Goal: Task Accomplishment & Management: Manage account settings

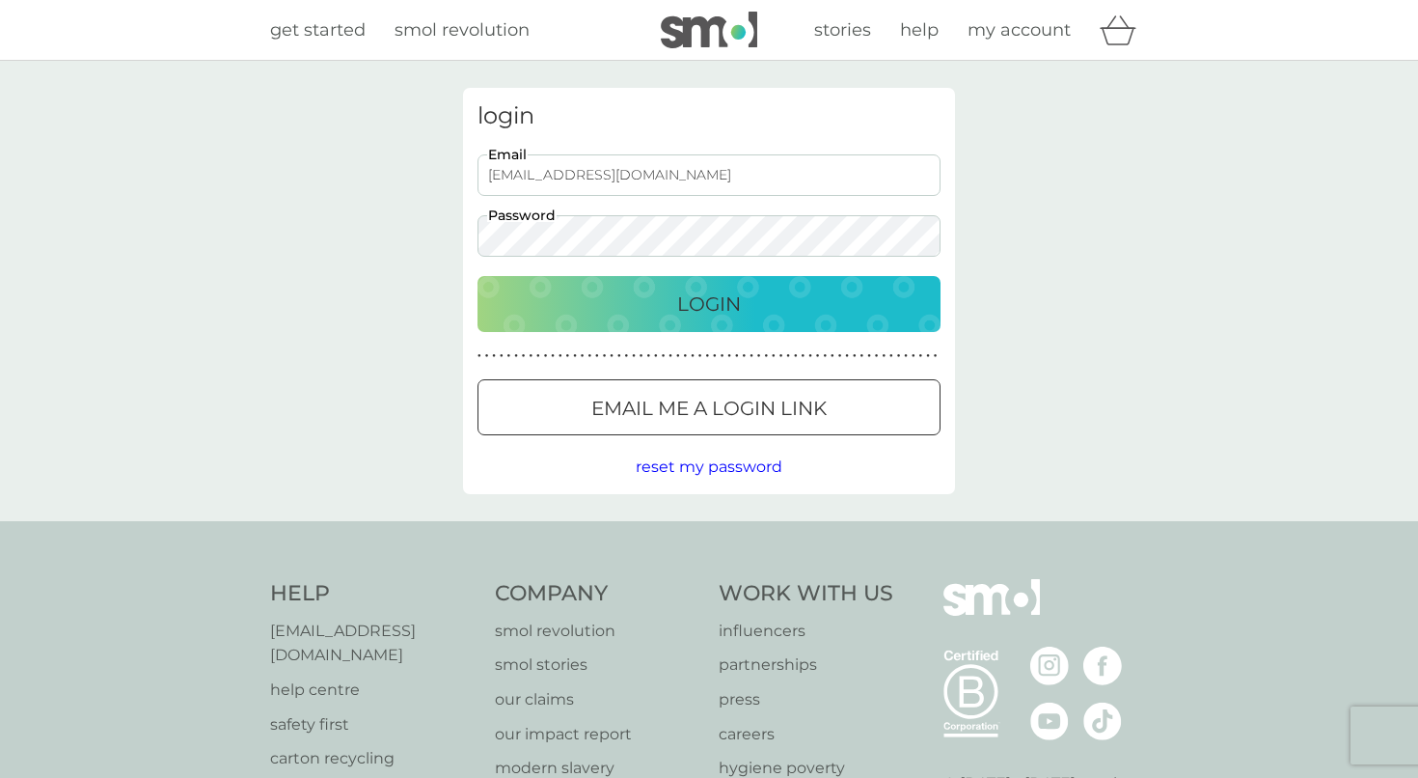
click at [759, 309] on div "Login" at bounding box center [709, 303] width 424 height 31
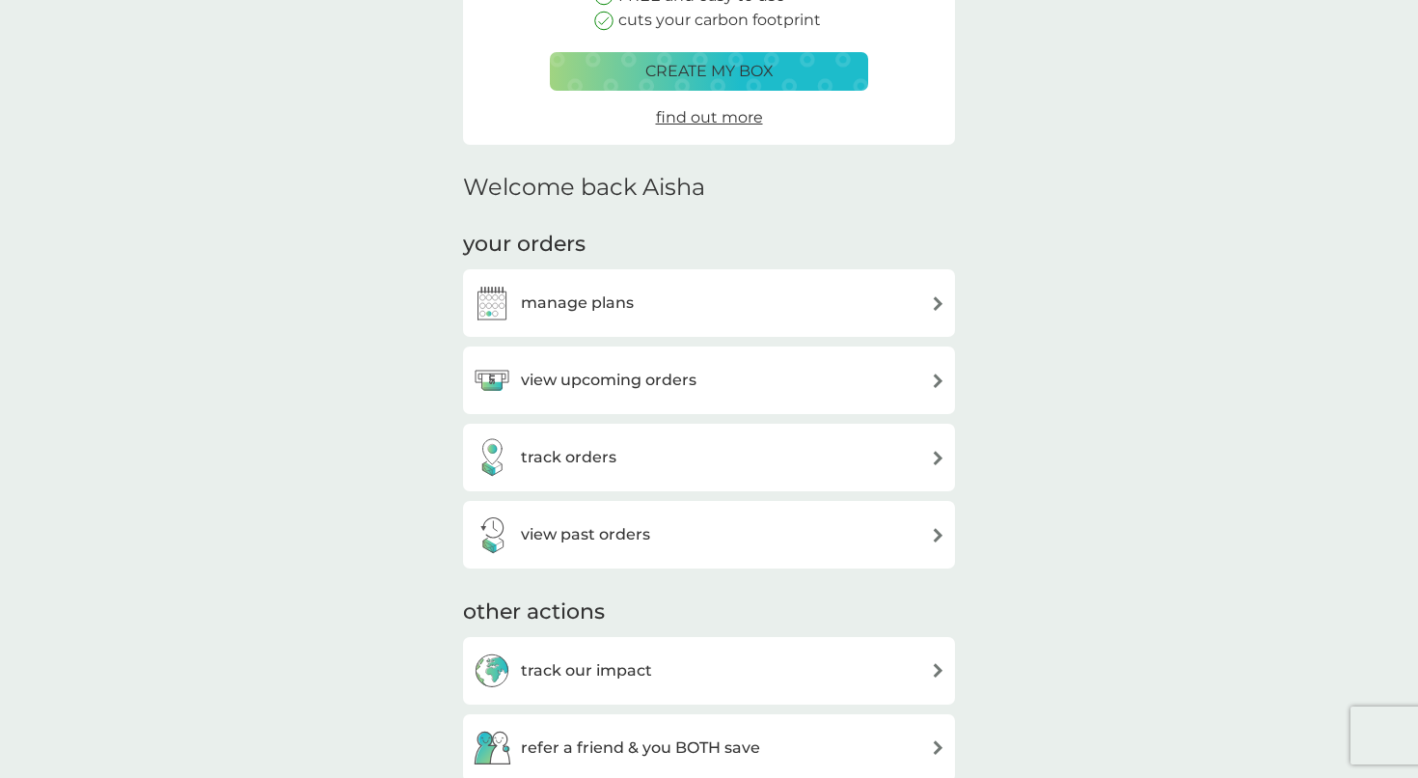
scroll to position [315, 0]
click at [813, 299] on div "manage plans" at bounding box center [709, 302] width 473 height 39
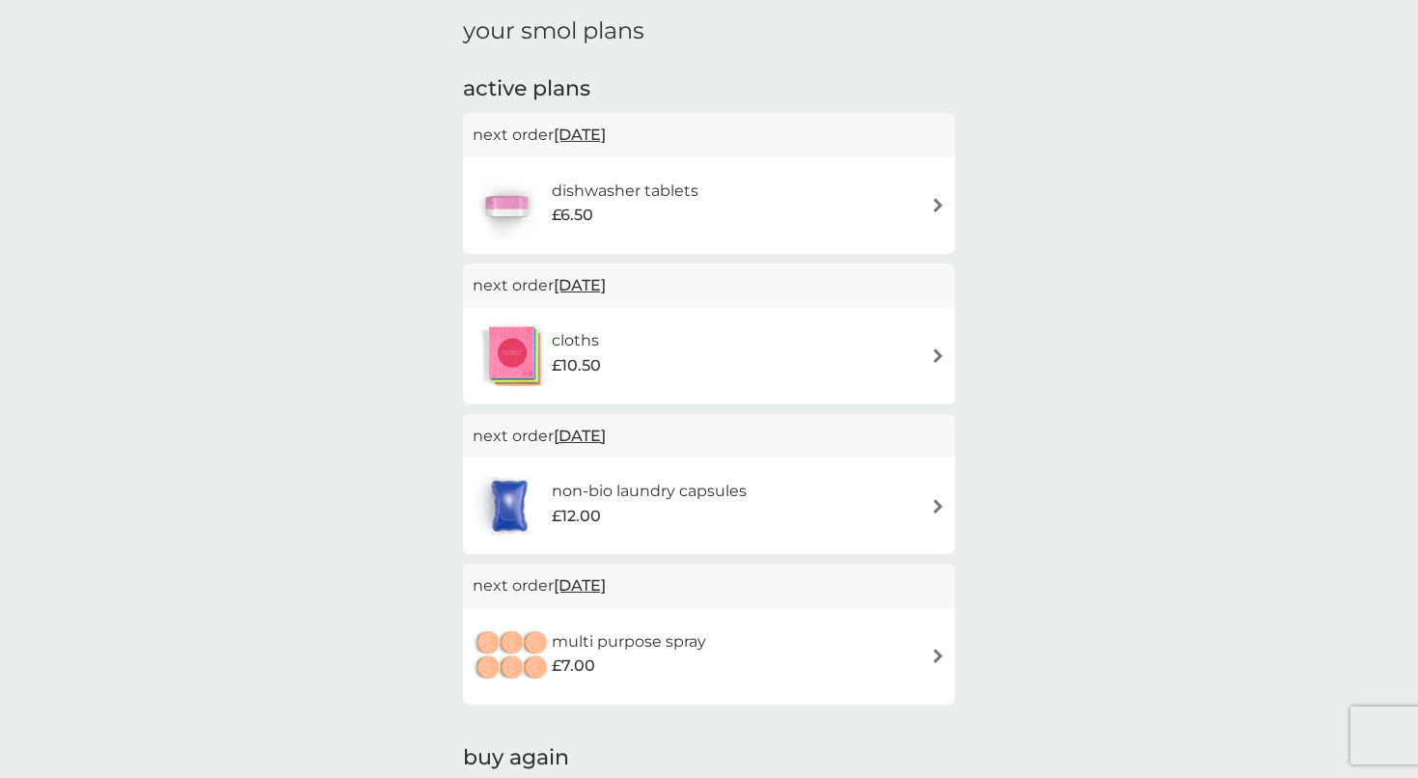
scroll to position [271, 0]
click at [914, 498] on div "non-bio laundry capsules £12.00" at bounding box center [709, 505] width 473 height 68
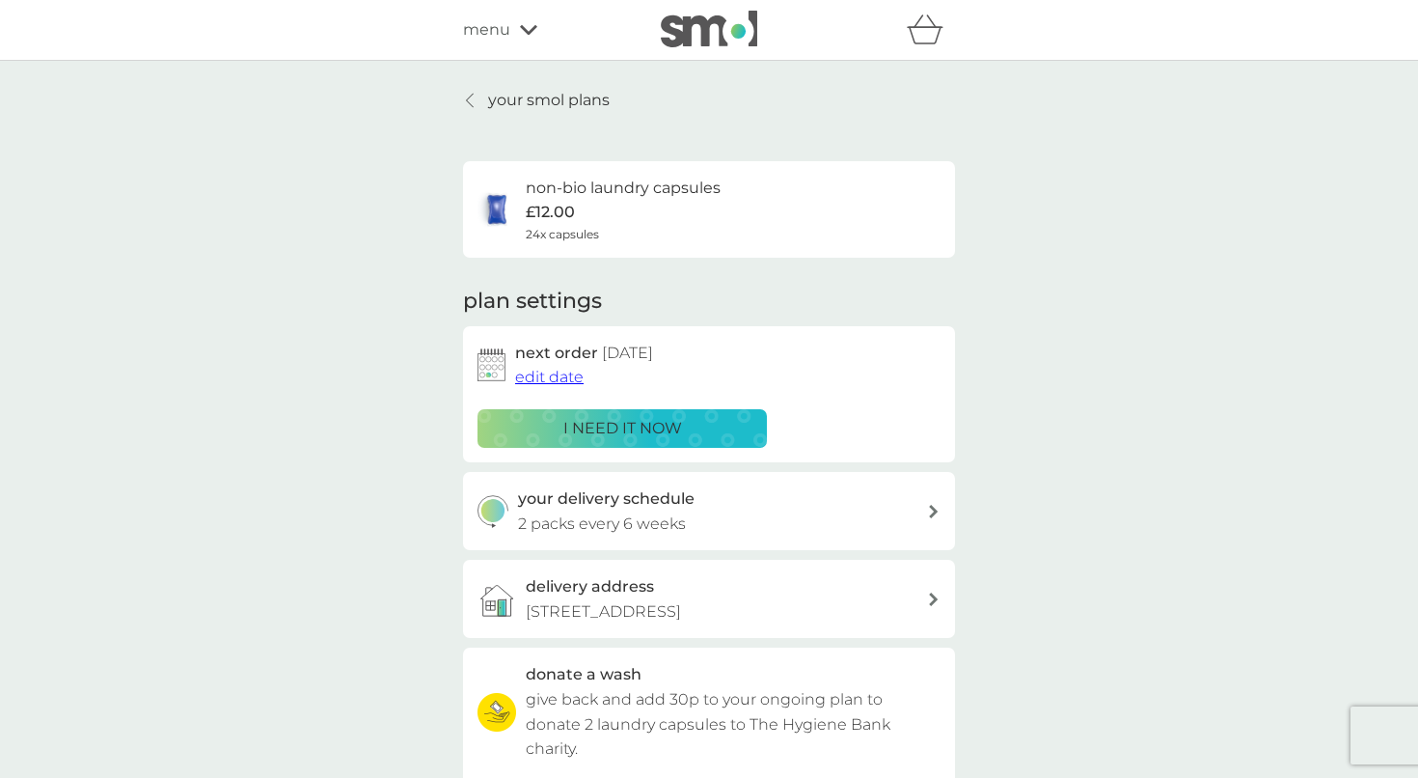
click at [669, 210] on div "non-bio laundry capsules £12.00 24x capsules" at bounding box center [623, 210] width 195 height 68
click at [507, 98] on p "your smol plans" at bounding box center [549, 100] width 122 height 25
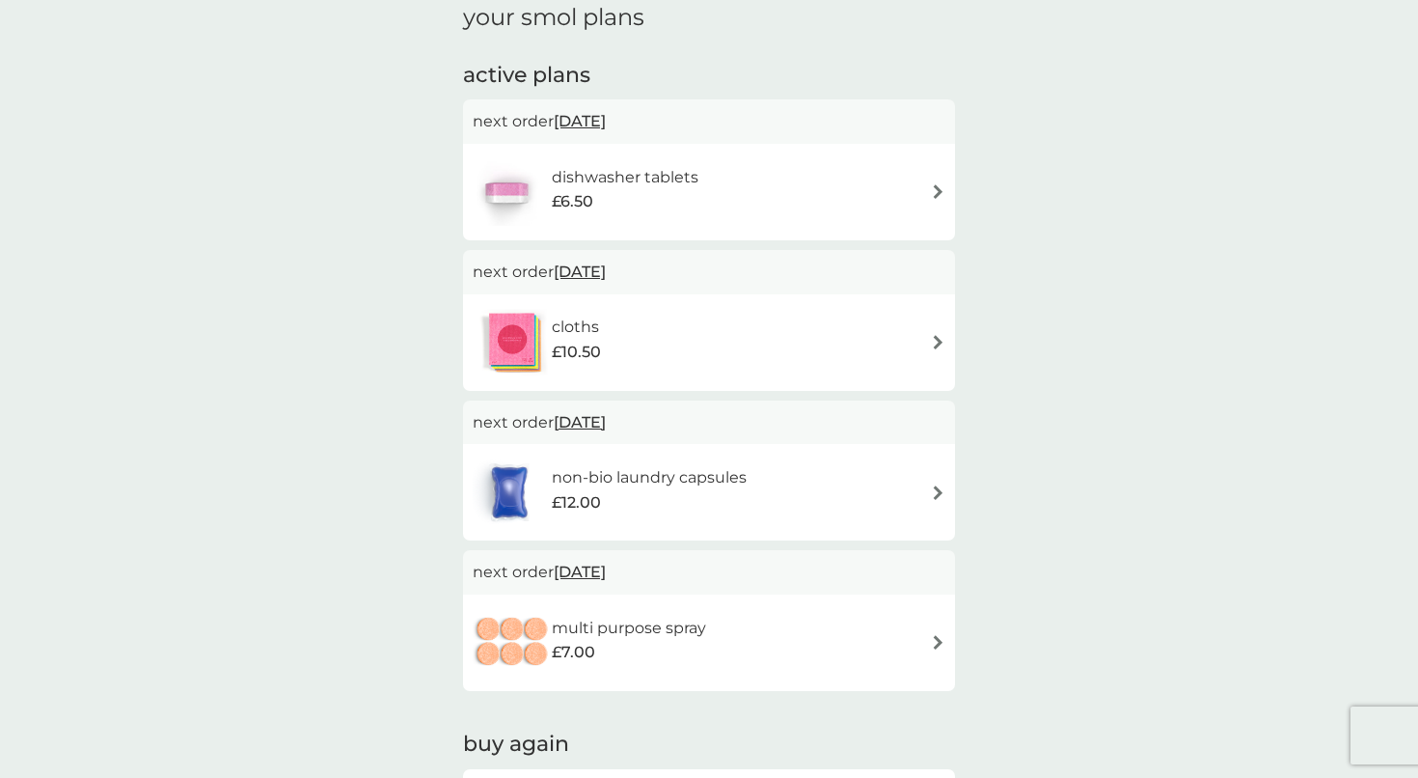
scroll to position [305, 0]
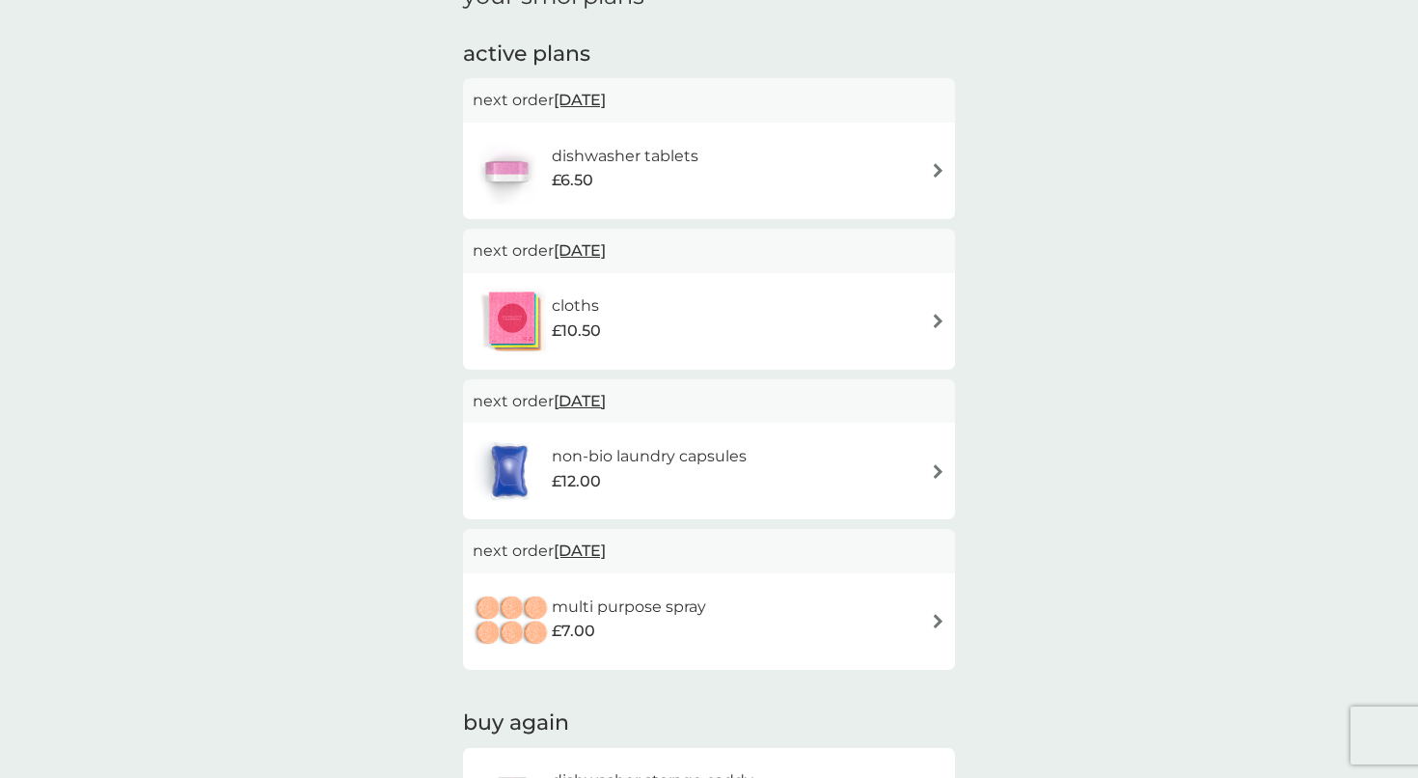
click at [600, 456] on h6 "non-bio laundry capsules" at bounding box center [649, 456] width 195 height 25
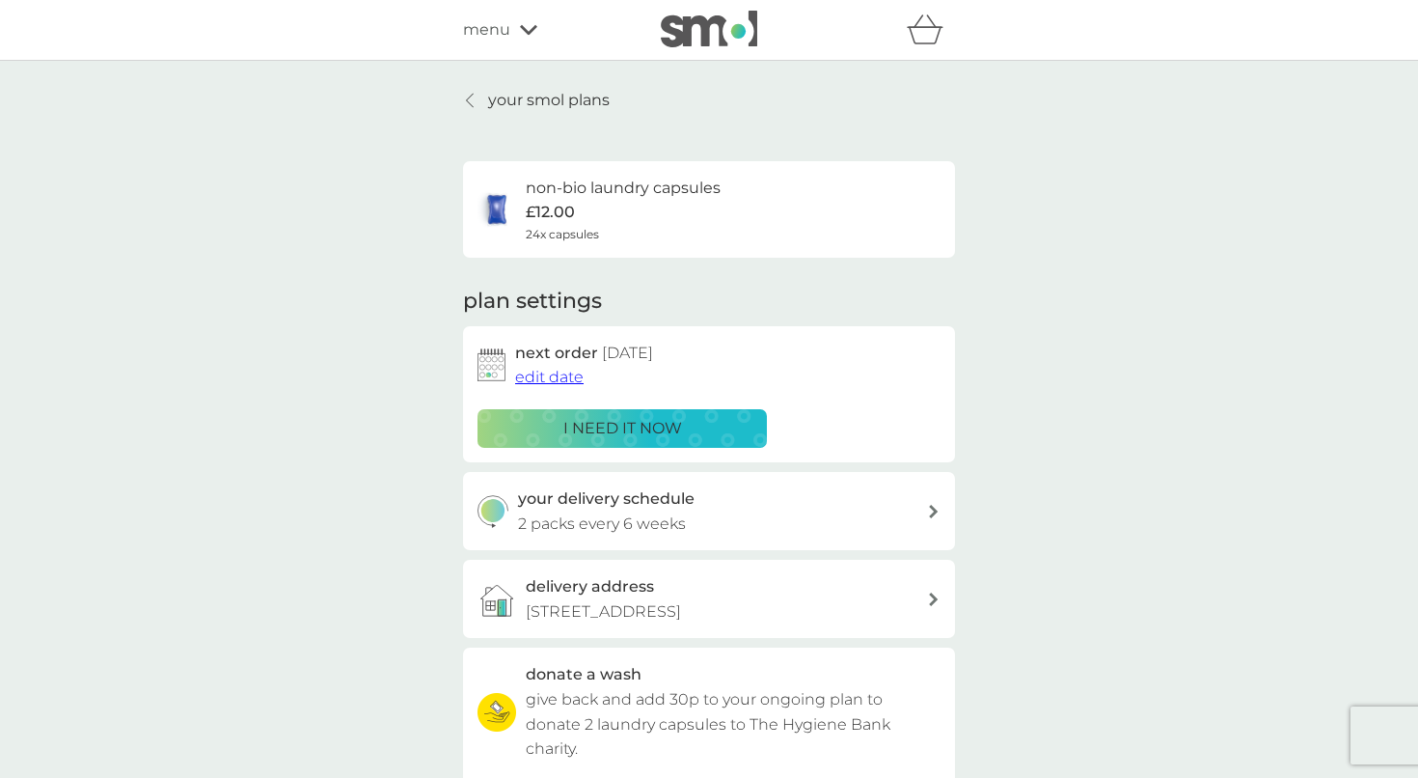
click at [863, 529] on div "your delivery schedule 2 packs every 6 weeks" at bounding box center [723, 510] width 410 height 49
select select "42"
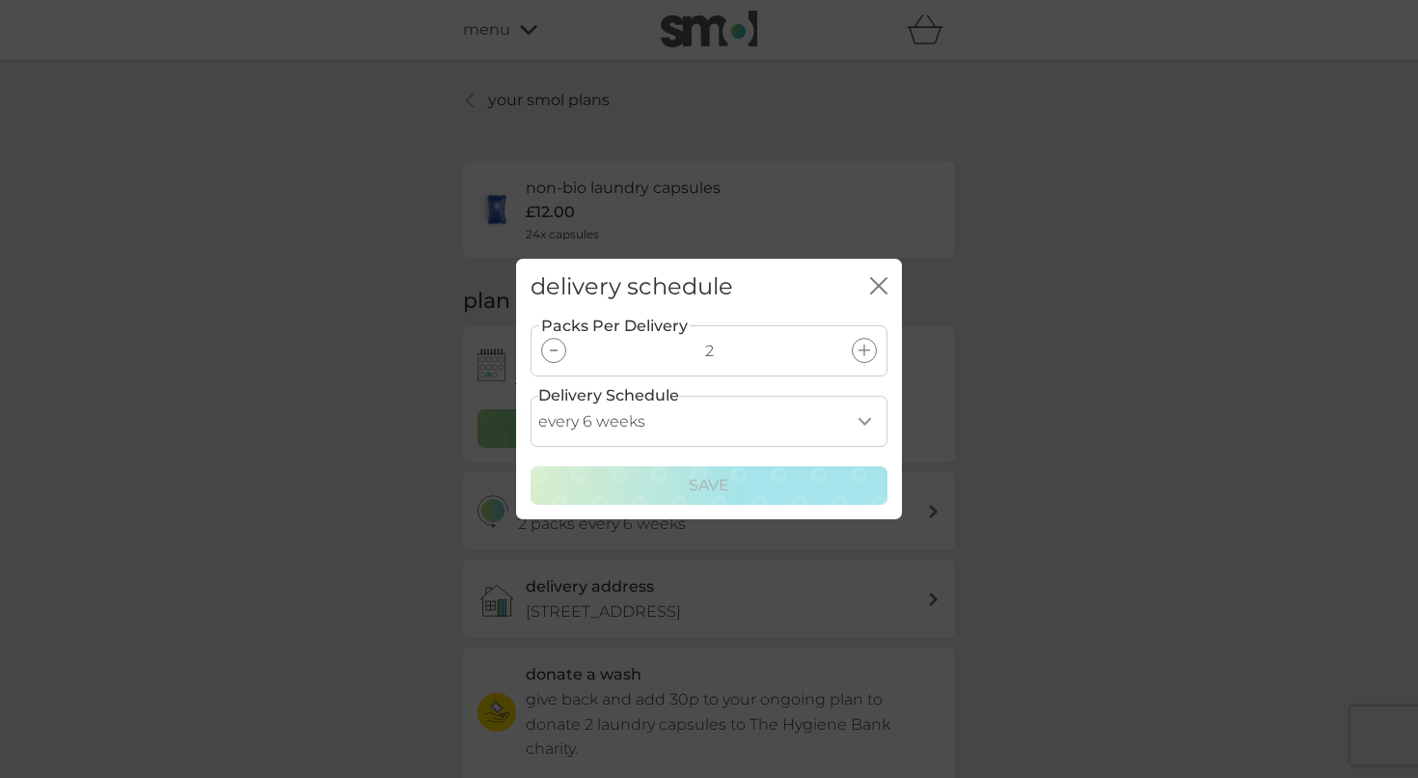
click at [1226, 422] on div "delivery schedule close Packs Per Delivery 2 Delivery Schedule every 1 week eve…" at bounding box center [709, 389] width 1418 height 778
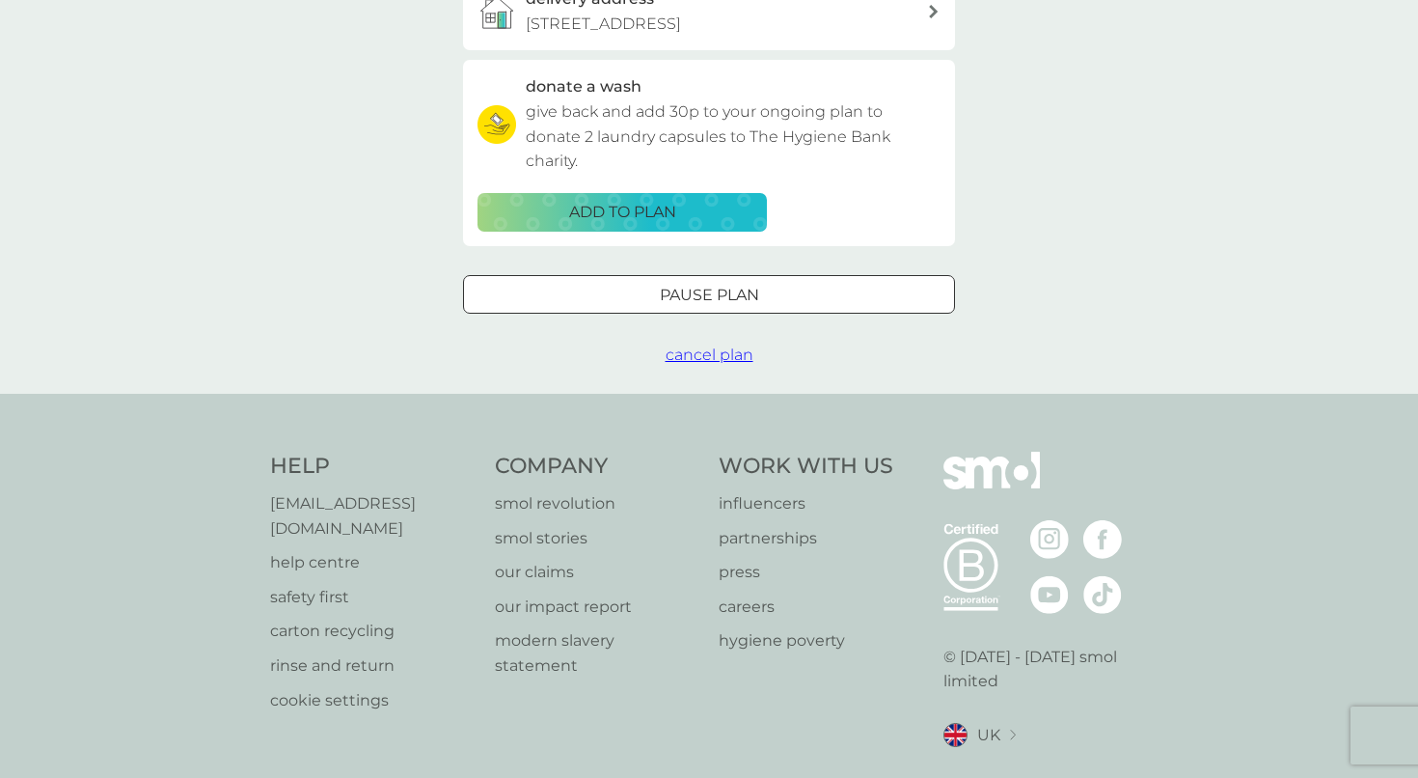
scroll to position [663, 0]
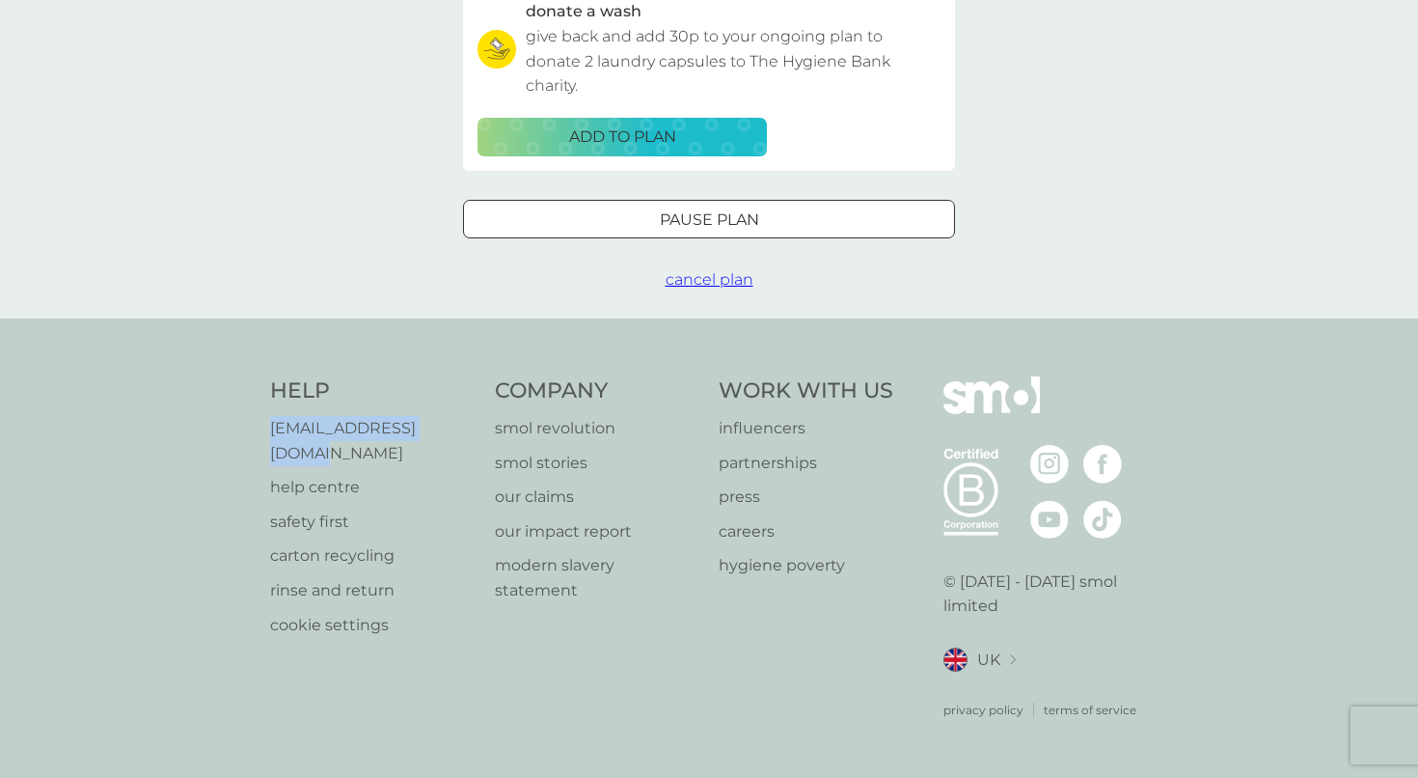
drag, startPoint x: 469, startPoint y: 455, endPoint x: 268, endPoint y: 444, distance: 201.0
click at [268, 444] on div "Help [EMAIL_ADDRESS][DOMAIN_NAME] help centre safety first carton recycling rin…" at bounding box center [709, 547] width 1418 height 458
